Goal: Find specific page/section: Find specific page/section

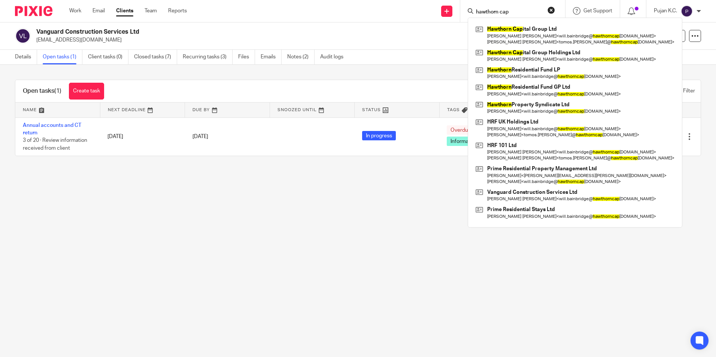
type input "hawthorn cap"
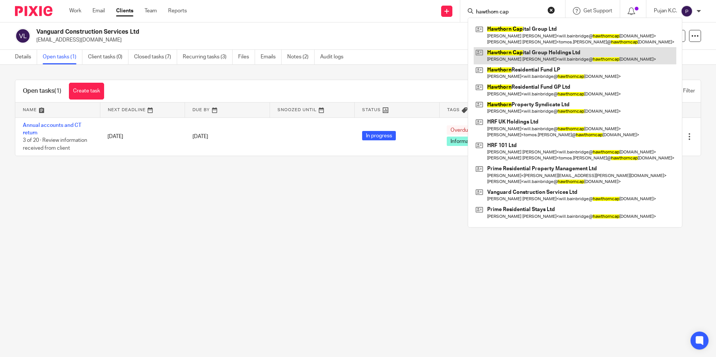
click at [550, 56] on link at bounding box center [575, 55] width 203 height 17
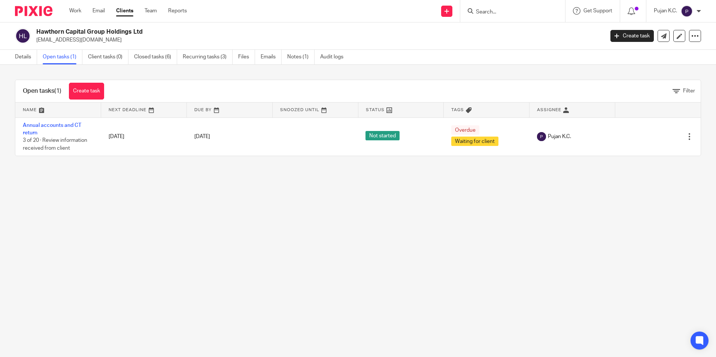
click at [36, 31] on h2 "Hawthorn Capital Group Holdings Ltd" at bounding box center [261, 32] width 450 height 8
click at [169, 283] on main "Hawthorn Capital Group Holdings Ltd [EMAIL_ADDRESS][DOMAIN_NAME] Create task Up…" at bounding box center [358, 178] width 716 height 357
click at [27, 55] on link "Details" at bounding box center [26, 57] width 22 height 15
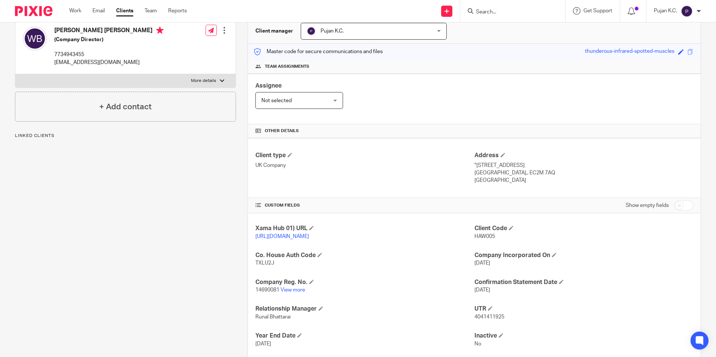
scroll to position [75, 0]
